Goal: Task Accomplishment & Management: Manage account settings

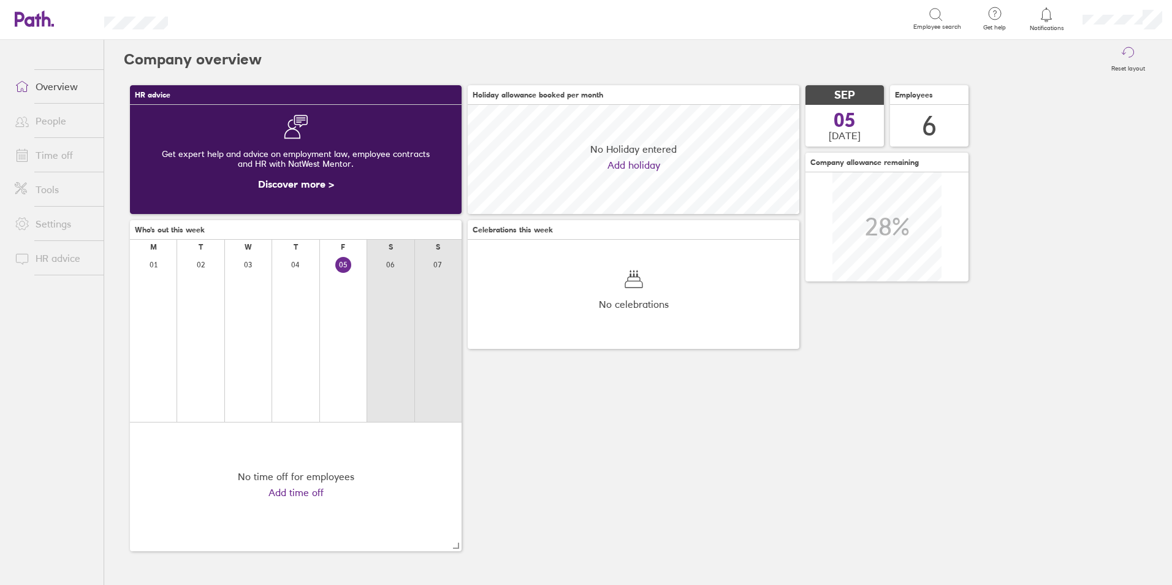
scroll to position [109, 332]
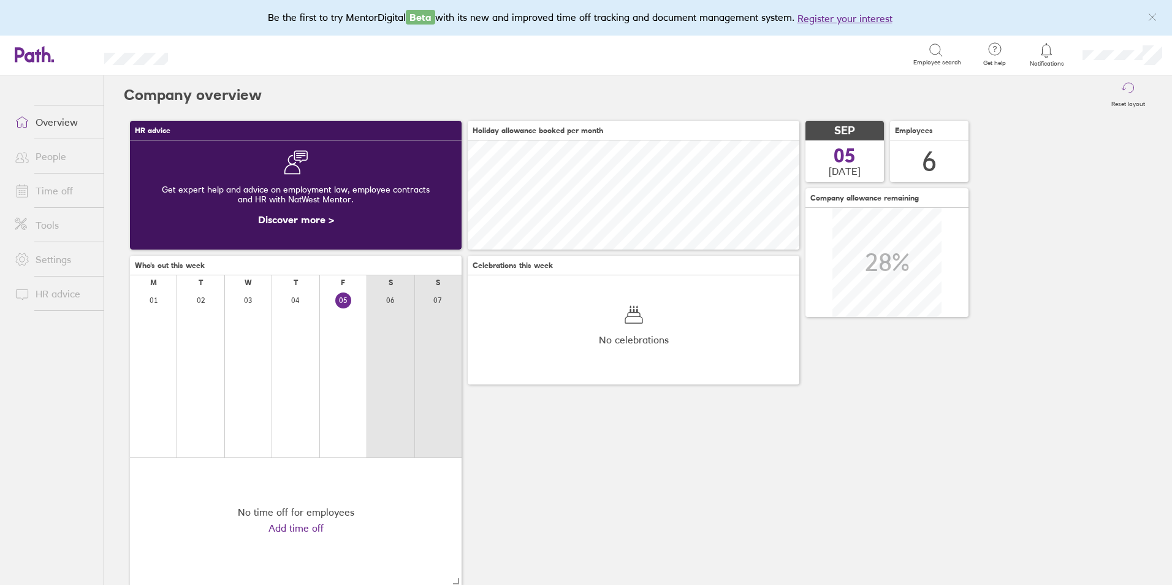
click at [31, 194] on span at bounding box center [20, 190] width 31 height 15
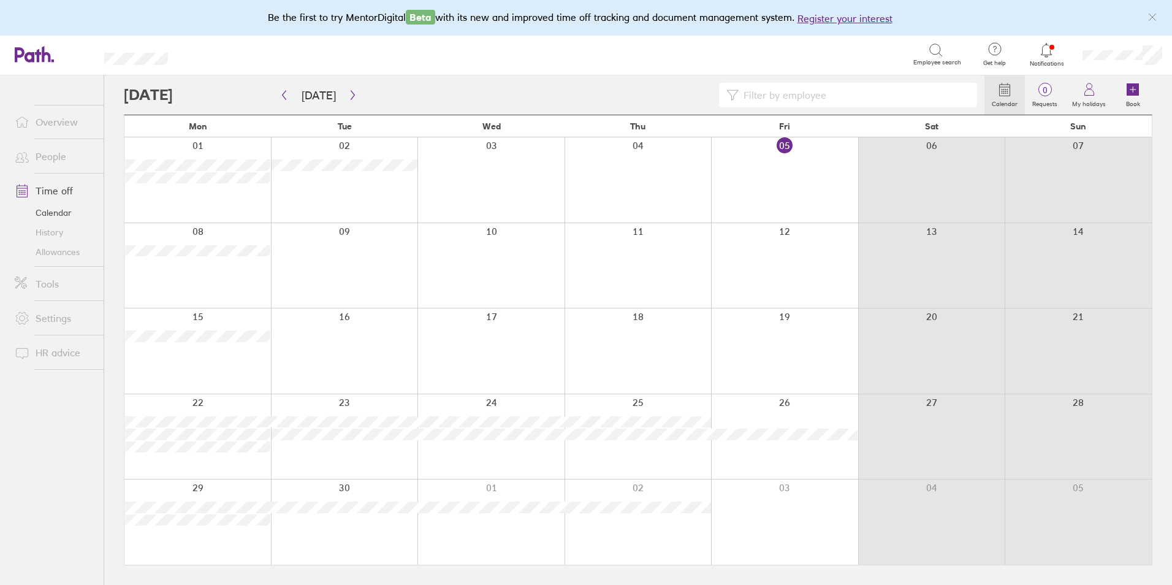
click at [28, 154] on icon at bounding box center [22, 156] width 15 height 15
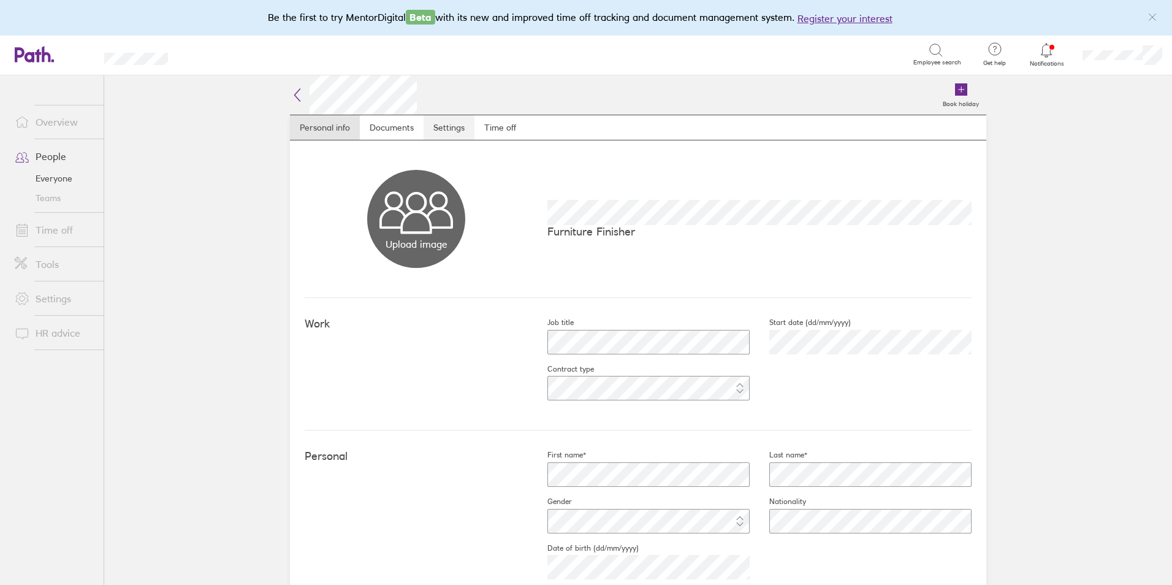
click at [432, 127] on link "Settings" at bounding box center [449, 127] width 51 height 25
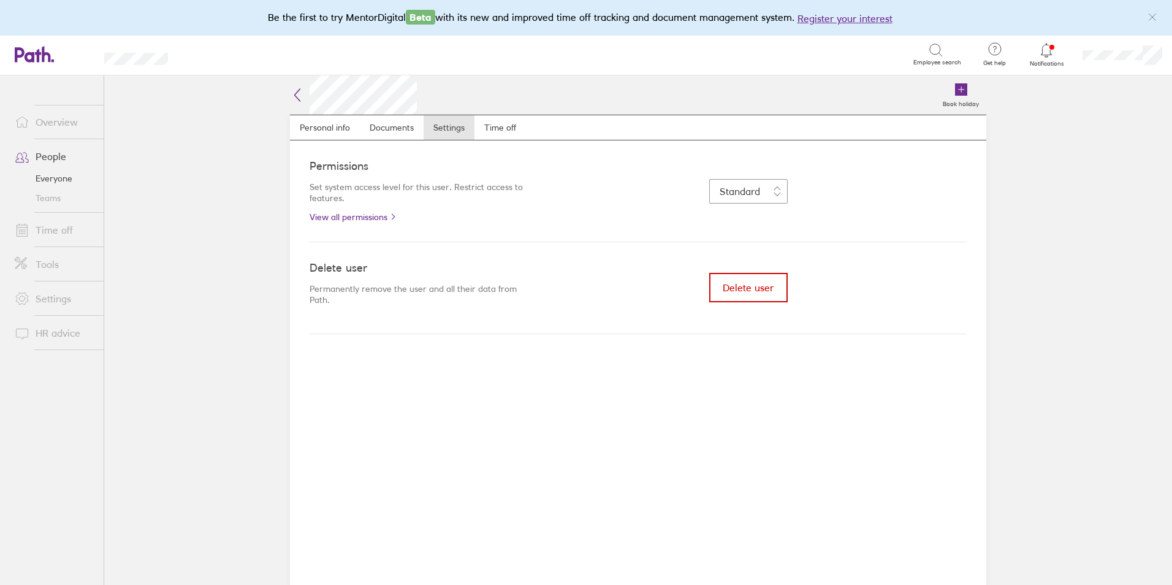
click at [743, 289] on span "Delete user" at bounding box center [748, 287] width 51 height 11
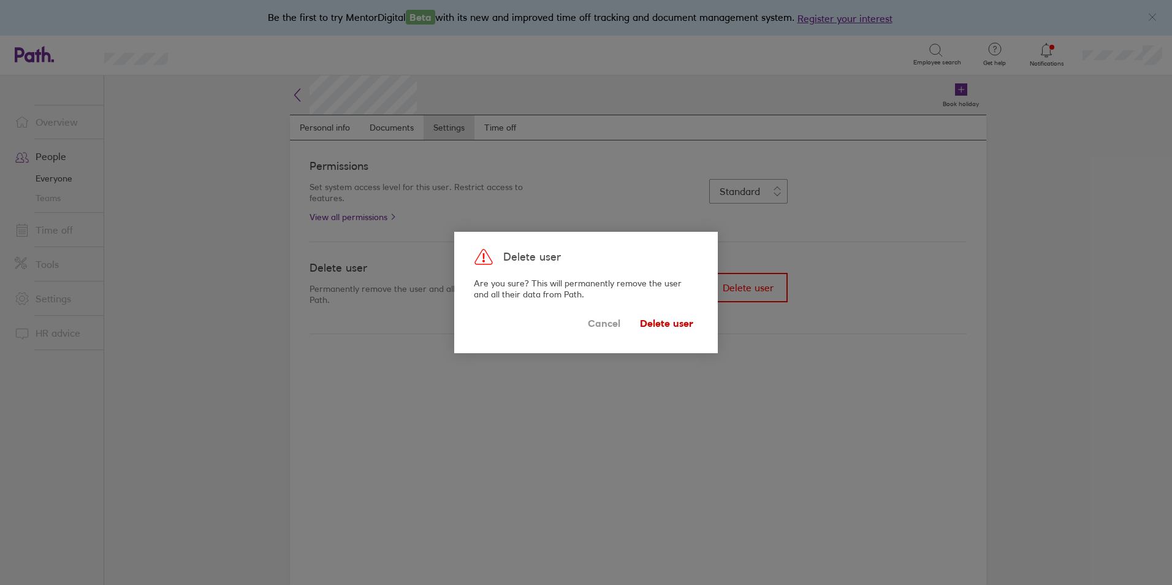
click at [656, 321] on span "Delete user" at bounding box center [666, 323] width 53 height 20
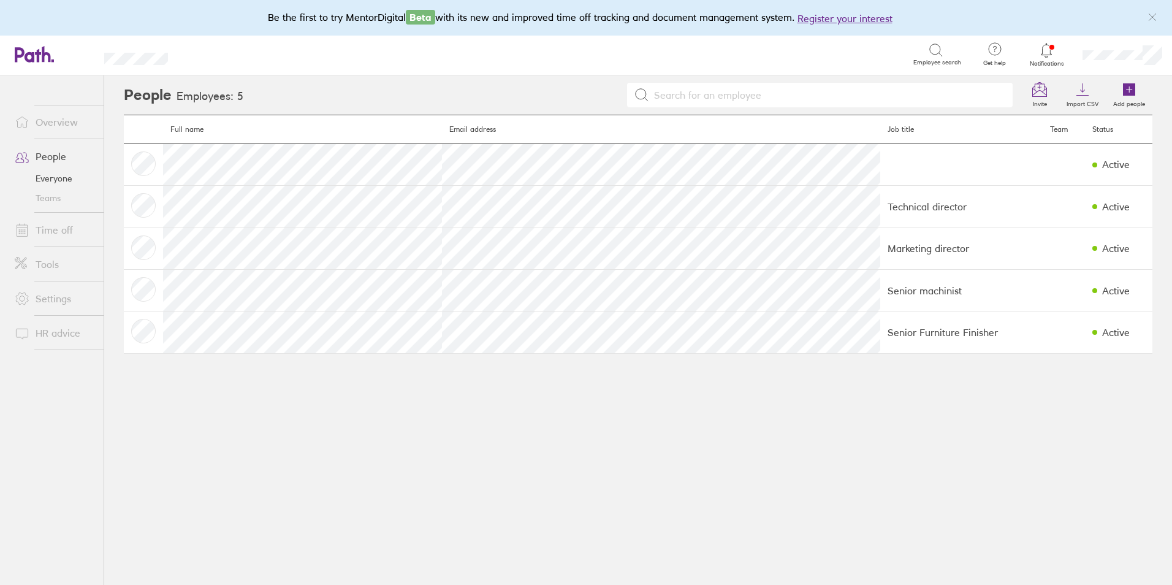
click at [55, 234] on link "Time off" at bounding box center [54, 230] width 99 height 25
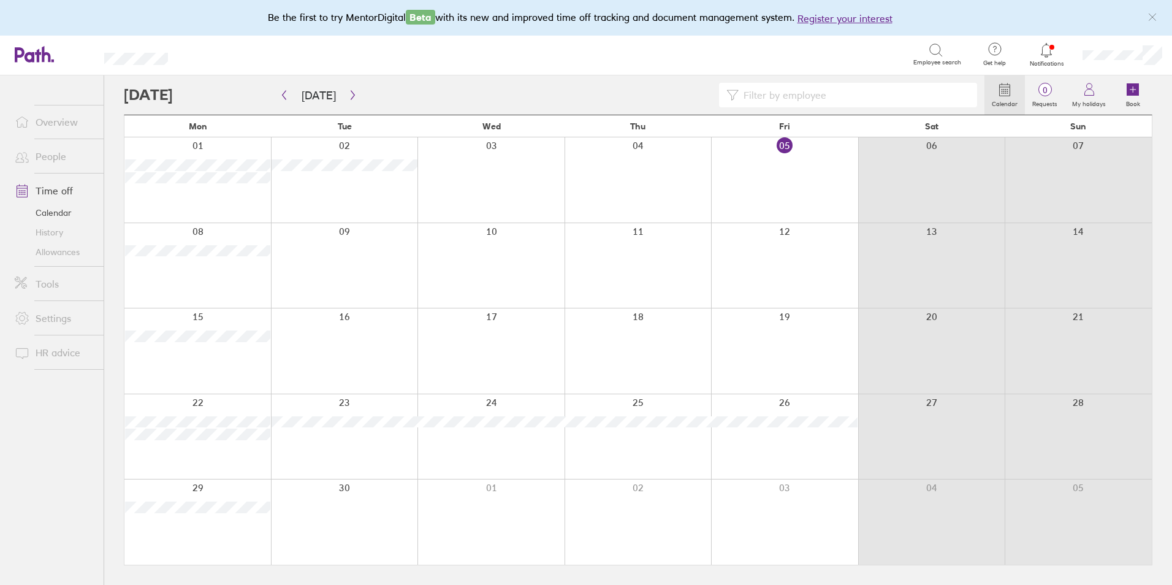
click at [69, 250] on link "Allowances" at bounding box center [54, 252] width 99 height 20
